Goal: Check status: Check status

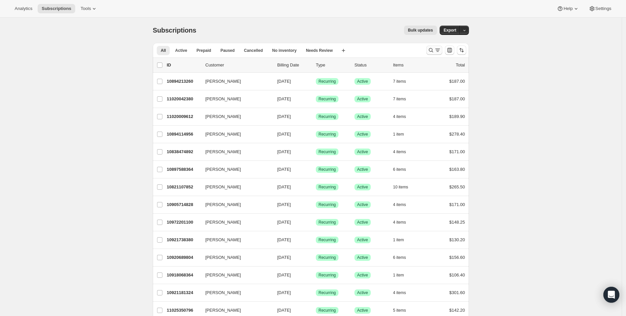
click at [427, 49] on div at bounding box center [446, 50] width 45 height 13
click at [433, 50] on icon "Search and filter results" at bounding box center [431, 50] width 7 height 7
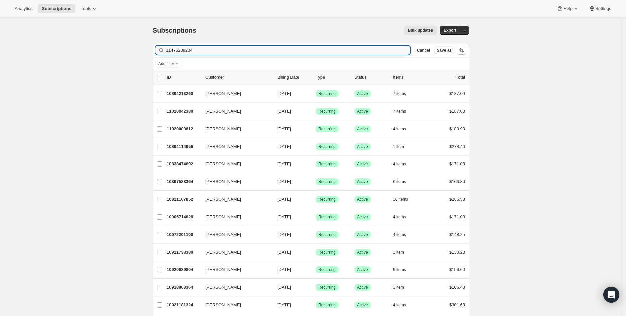
type input "11475288204"
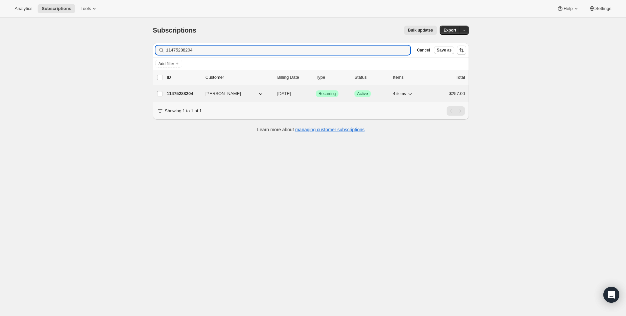
click at [190, 92] on p "11475288204" at bounding box center [183, 94] width 33 height 7
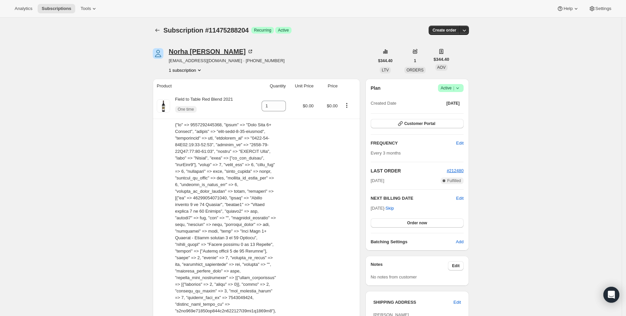
click at [247, 54] on icon at bounding box center [250, 51] width 7 height 7
